Goal: Information Seeking & Learning: Check status

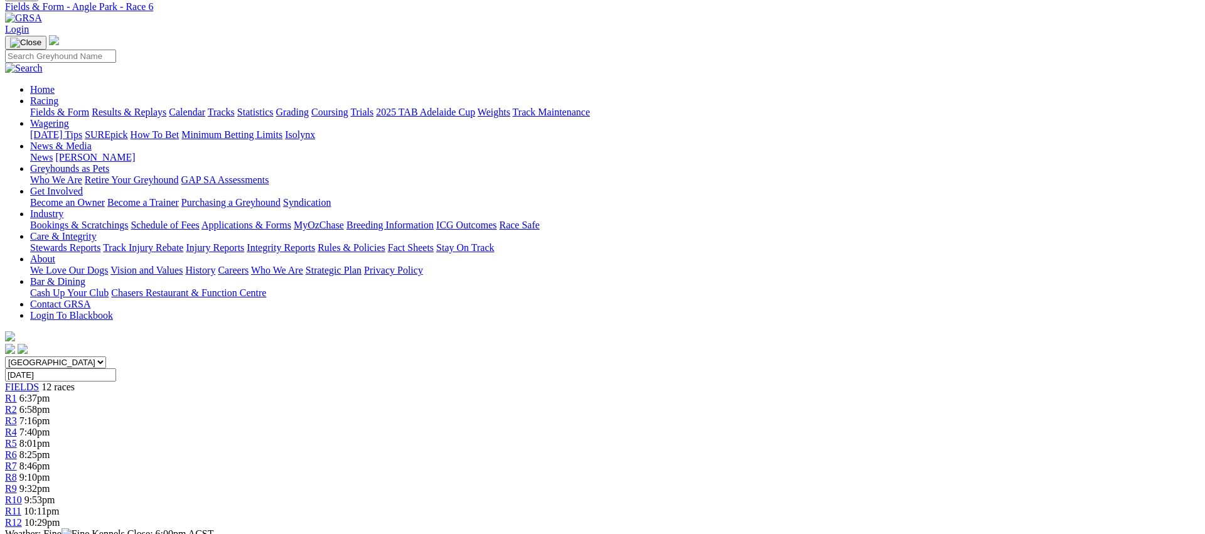
scroll to position [38, 0]
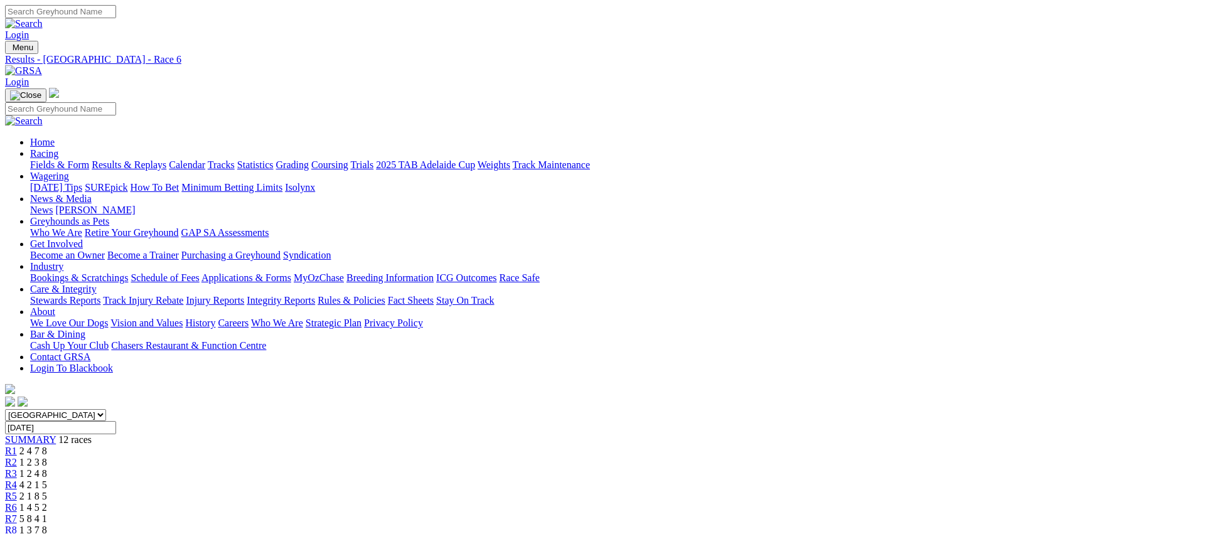
scroll to position [30, 0]
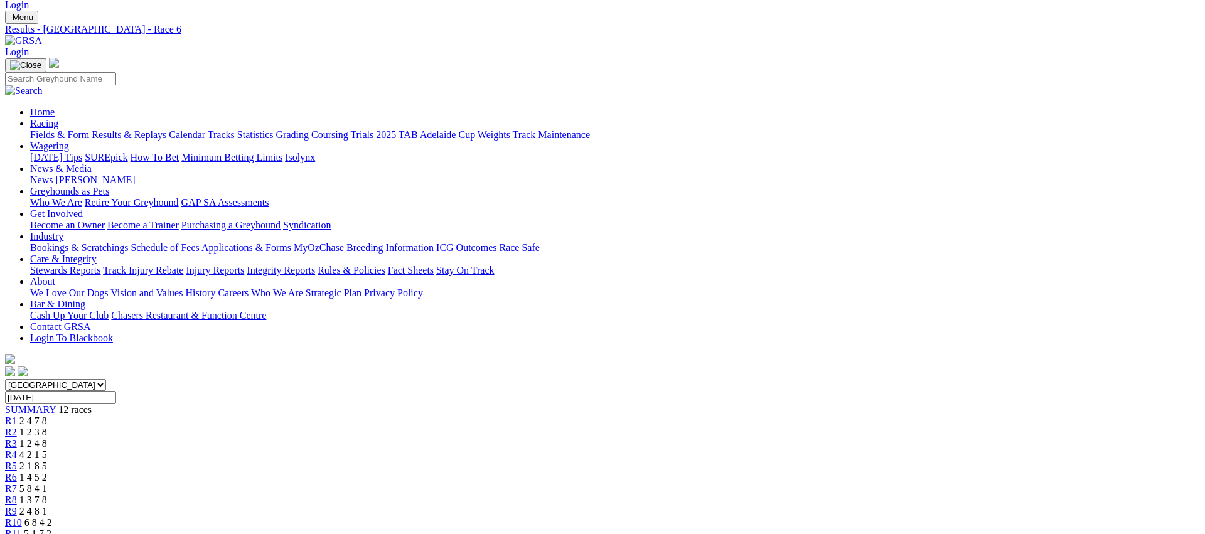
click at [674, 483] on div "R7 5 8 4 1" at bounding box center [602, 488] width 1195 height 11
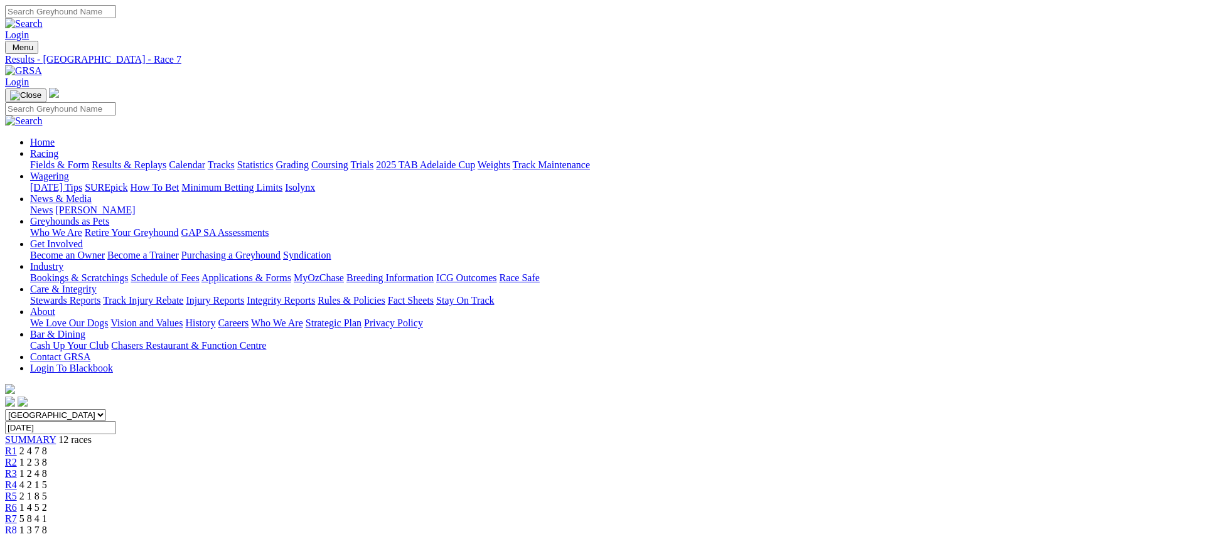
click at [47, 525] on span "1 3 7 8" at bounding box center [33, 530] width 28 height 11
click at [795, 534] on div "R9 2 4 8 1" at bounding box center [602, 541] width 1195 height 11
drag, startPoint x: 743, startPoint y: 40, endPoint x: 700, endPoint y: 43, distance: 43.4
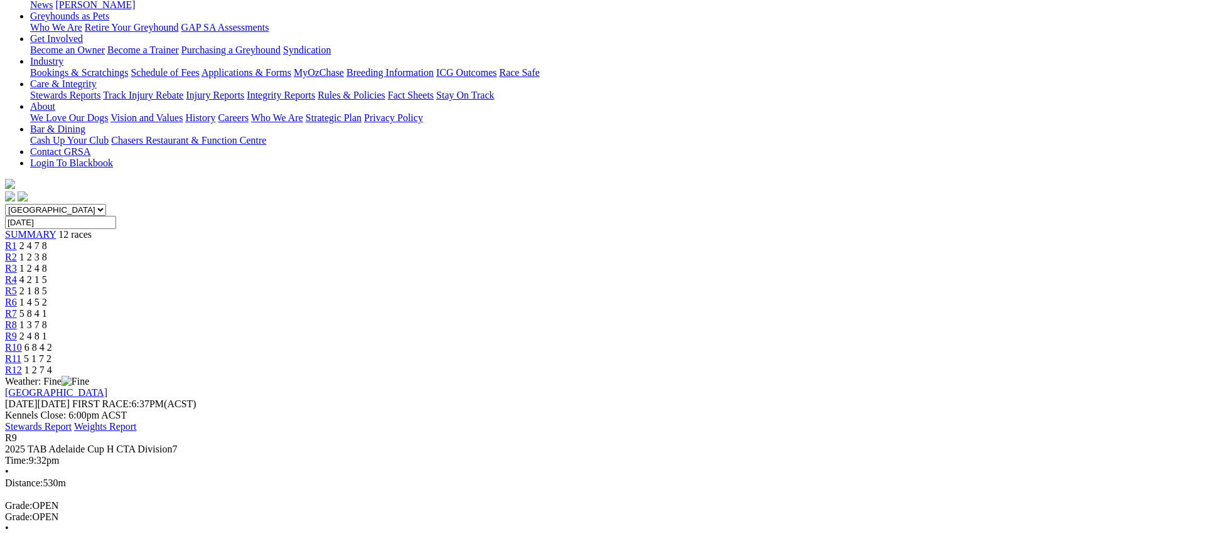
scroll to position [212, 0]
